Goal: Information Seeking & Learning: Check status

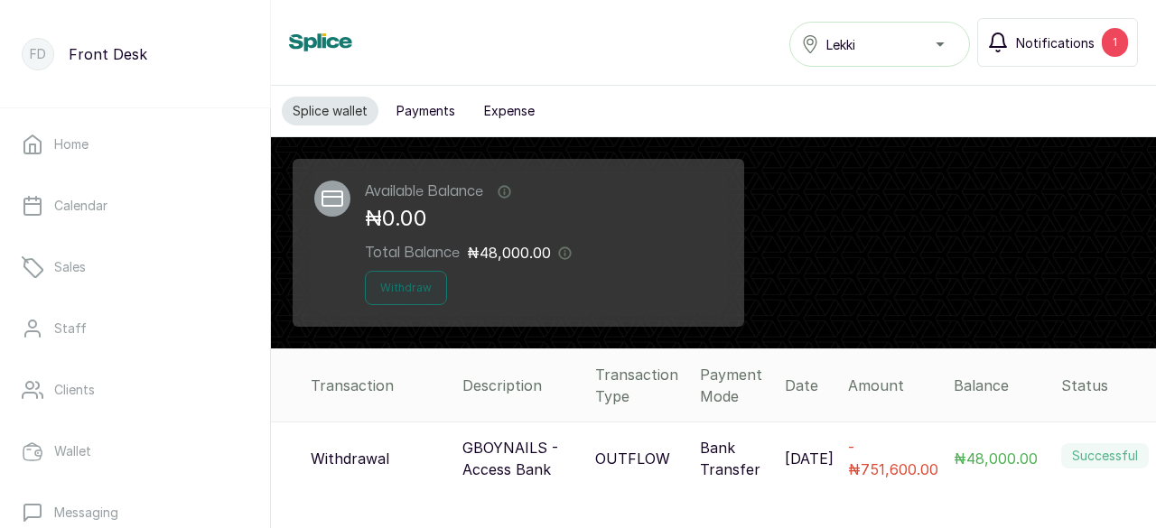
click at [1045, 50] on span "Notifications" at bounding box center [1055, 42] width 79 height 19
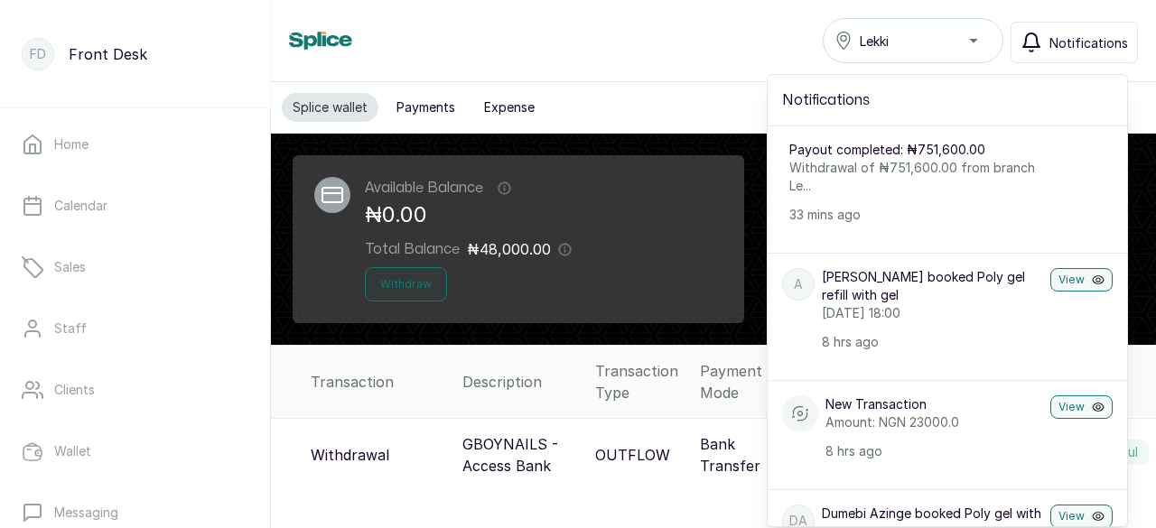
click at [913, 164] on p "Withdrawal of ₦751,600.00 from branch Le..." at bounding box center [913, 177] width 248 height 36
click at [910, 167] on p "Withdrawal of ₦751,600.00 from branch Le..." at bounding box center [913, 177] width 248 height 36
click at [952, 214] on p "33 mins ago" at bounding box center [913, 215] width 248 height 18
click at [828, 172] on p "Withdrawal of ₦751,600.00 from branch Le..." at bounding box center [913, 177] width 248 height 36
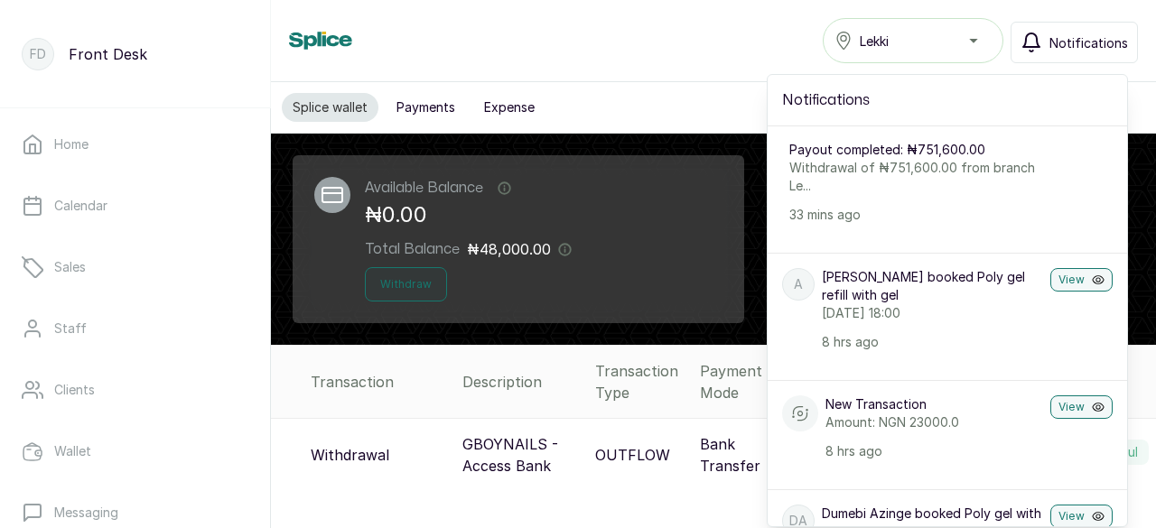
click at [943, 160] on p "Withdrawal of ₦751,600.00 from branch Le..." at bounding box center [913, 177] width 248 height 36
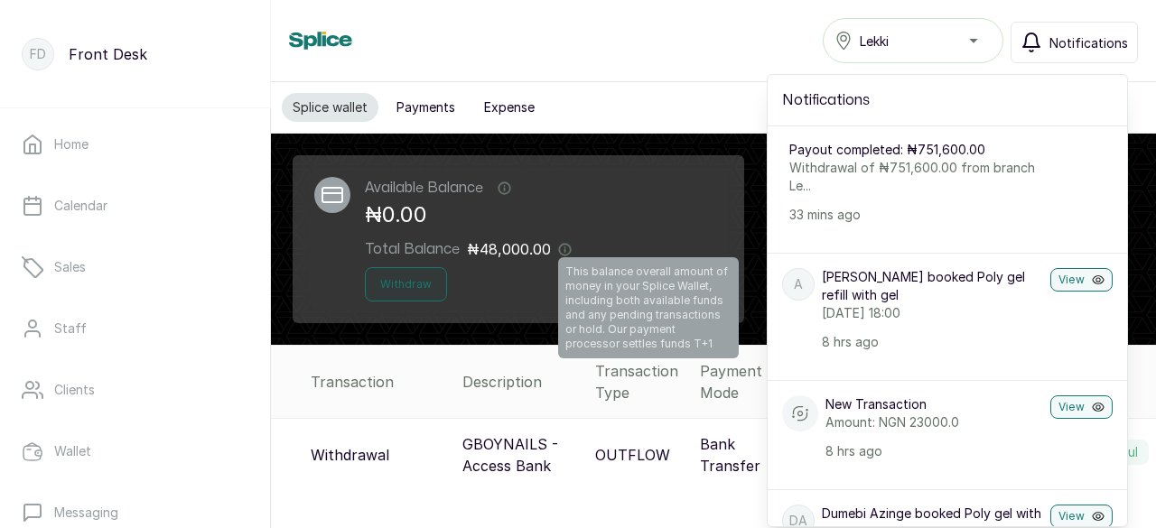
scroll to position [181, 0]
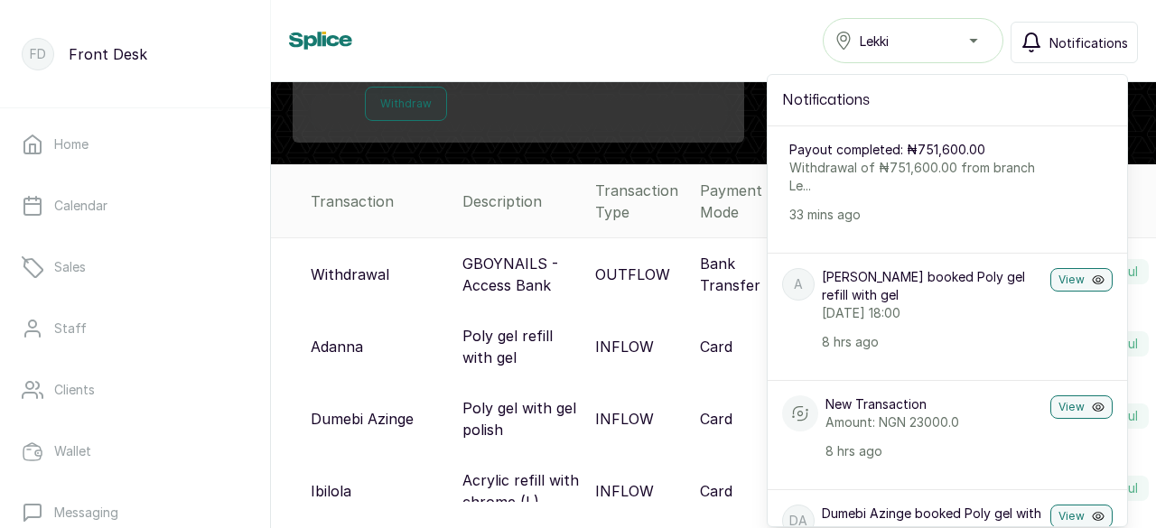
click at [551, 246] on td "GBOYNAILS - Access Bank" at bounding box center [521, 274] width 133 height 73
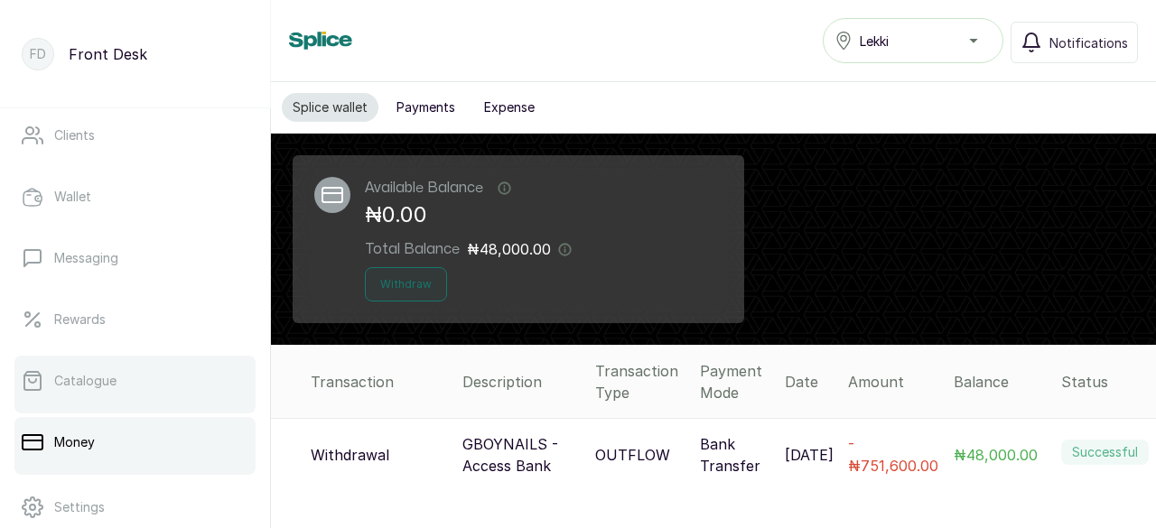
scroll to position [271, 0]
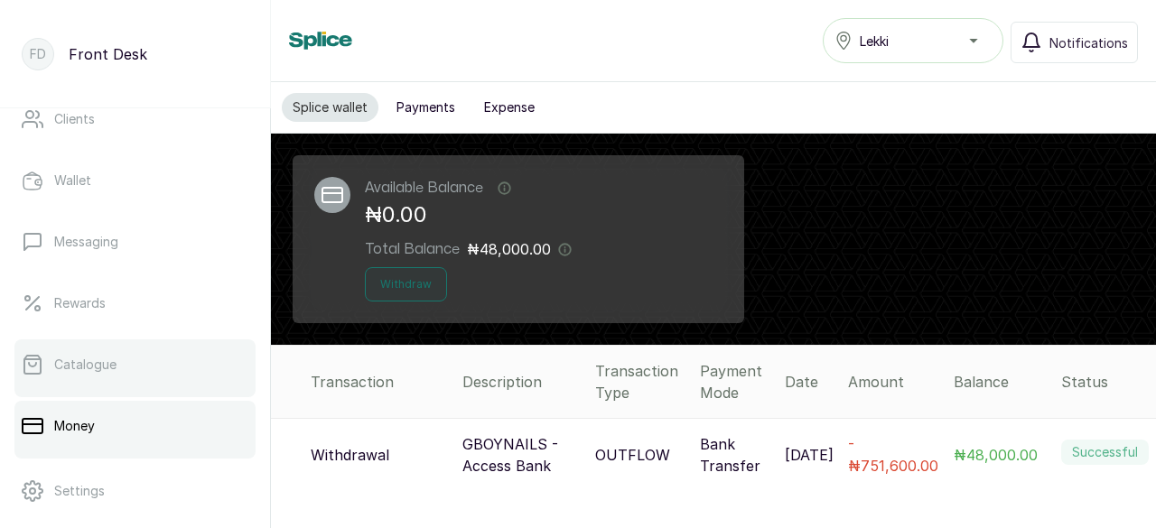
click at [105, 363] on p "Catalogue" at bounding box center [85, 365] width 62 height 18
